Goal: Find specific page/section: Find specific page/section

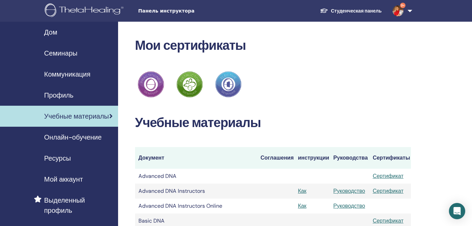
scroll to position [24, 0]
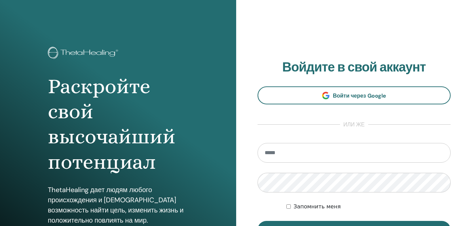
click at [277, 152] on input "email" at bounding box center [353, 153] width 193 height 20
type input "**********"
click at [257, 221] on button "Вход" at bounding box center [353, 230] width 193 height 18
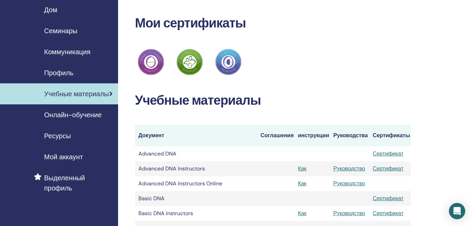
scroll to position [20, 0]
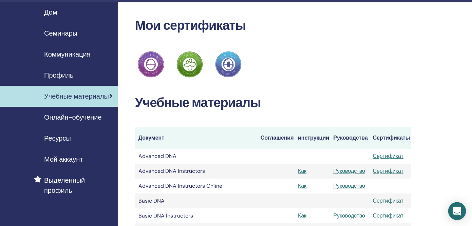
click at [456, 209] on icon "Open Intercom Messenger" at bounding box center [457, 211] width 8 height 9
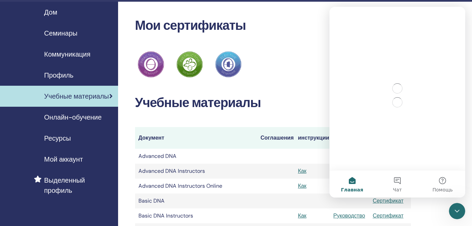
scroll to position [0, 0]
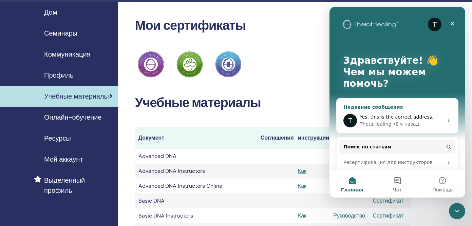
click at [410, 116] on span "Yes, this is the correct address." at bounding box center [396, 116] width 74 height 5
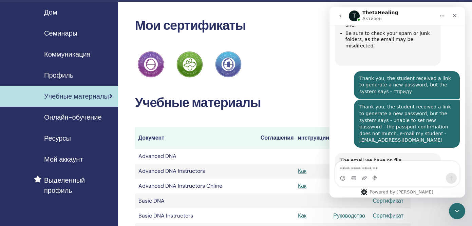
scroll to position [438, 0]
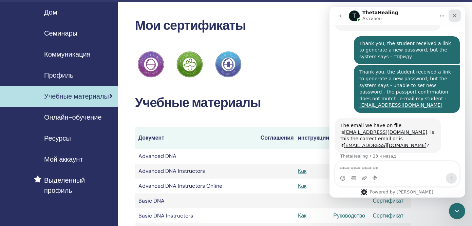
click at [455, 16] on icon "Закрыть" at bounding box center [454, 15] width 5 height 5
